Goal: Task Accomplishment & Management: Use online tool/utility

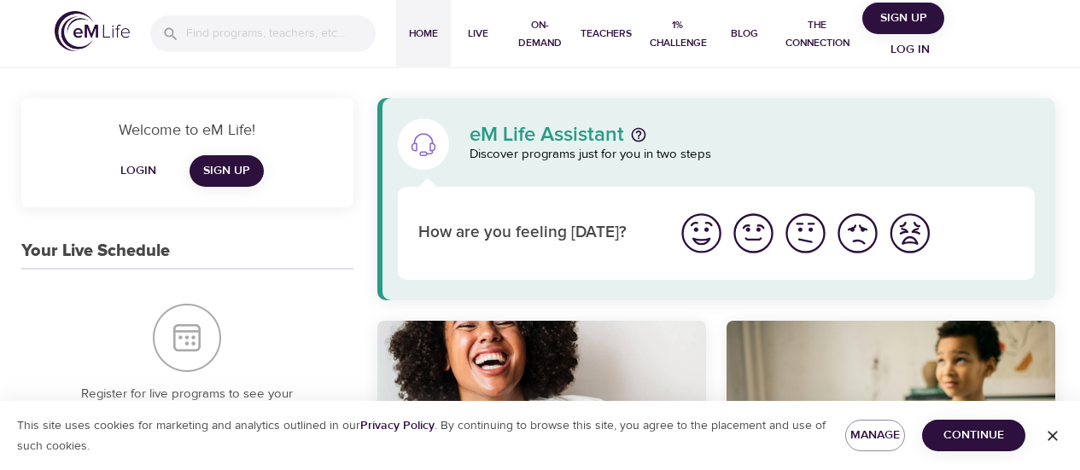
click at [905, 50] on span "Log in" at bounding box center [910, 49] width 68 height 21
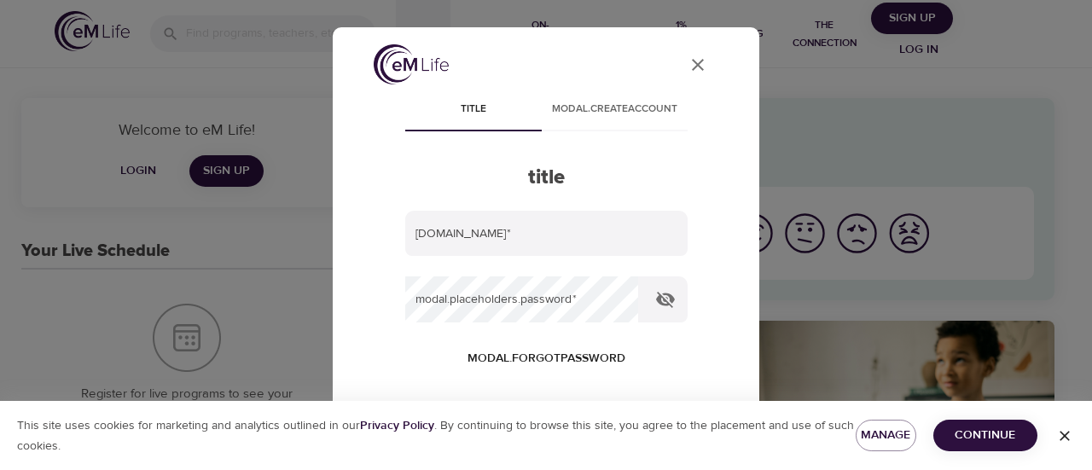
type input "[PERSON_NAME][EMAIL_ADDRESS][PERSON_NAME][DOMAIN_NAME]"
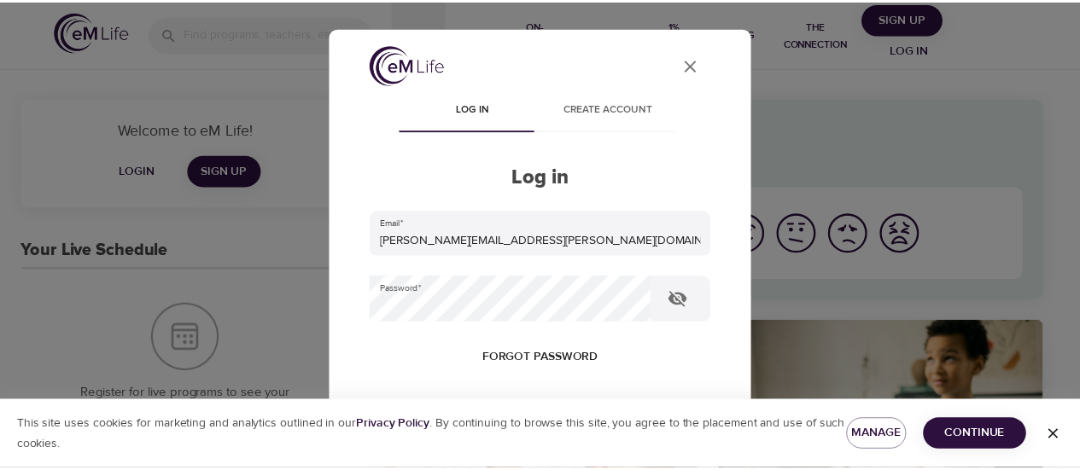
scroll to position [195, 0]
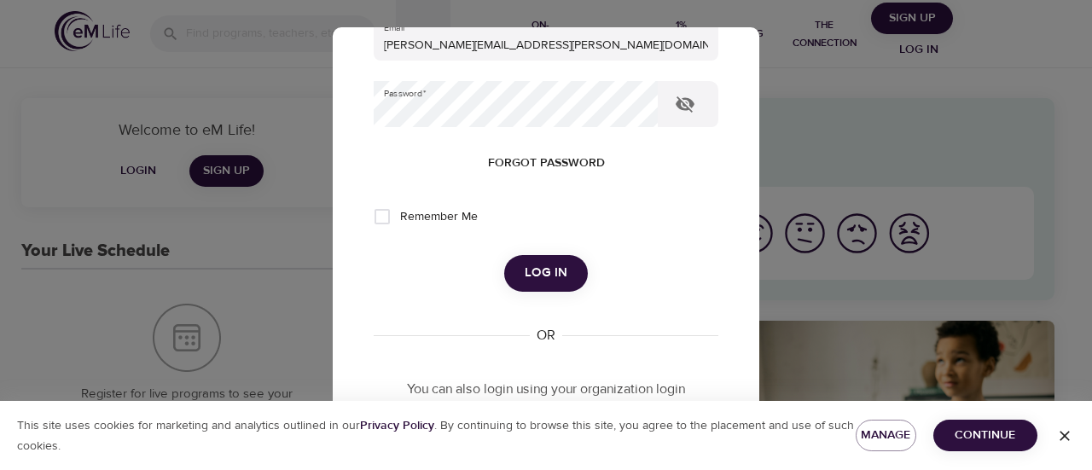
click at [525, 272] on span "Log in" at bounding box center [546, 273] width 43 height 22
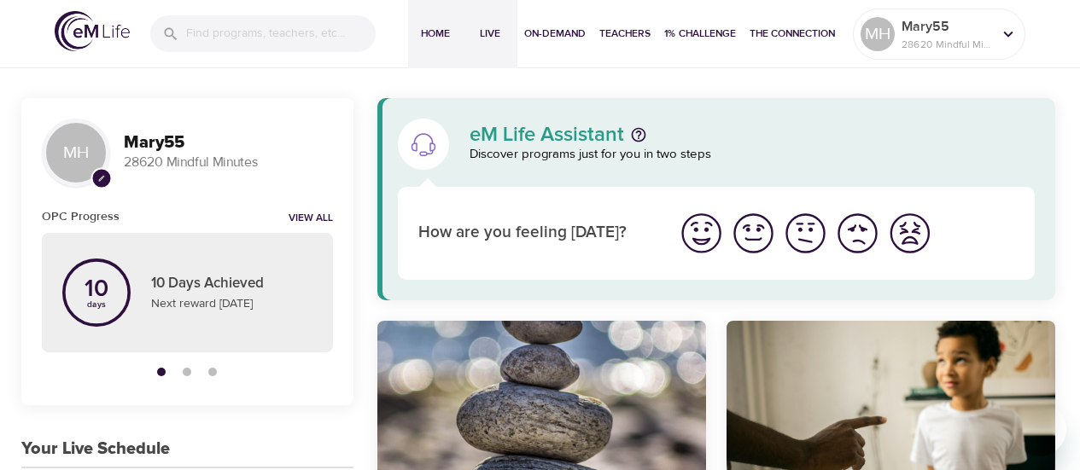
click at [492, 27] on span "Live" at bounding box center [489, 34] width 41 height 18
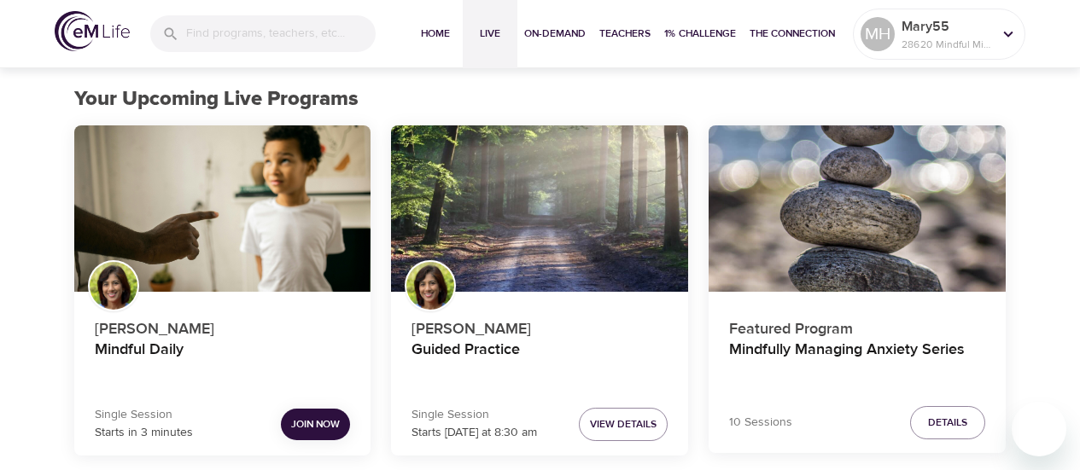
scroll to position [90, 0]
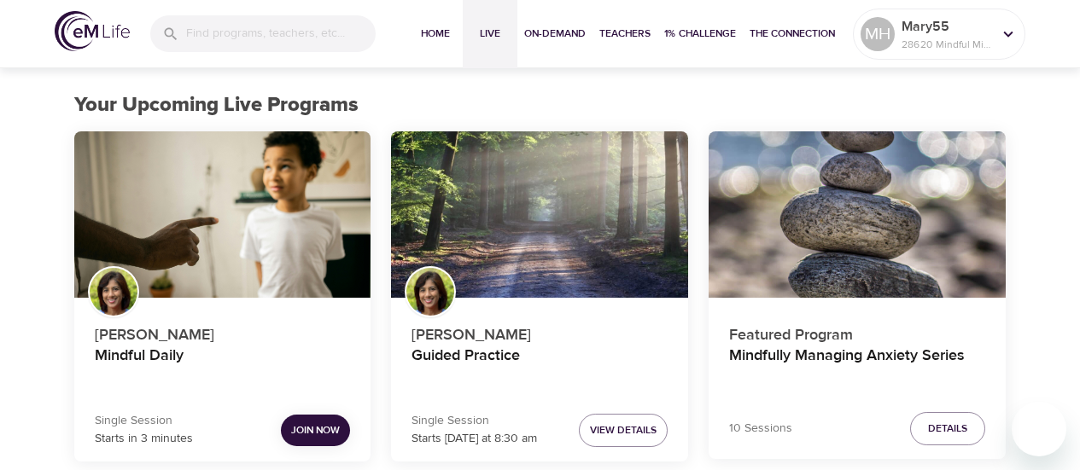
click at [330, 427] on span "Join Now" at bounding box center [315, 431] width 49 height 18
